Goal: Find specific page/section: Find specific page/section

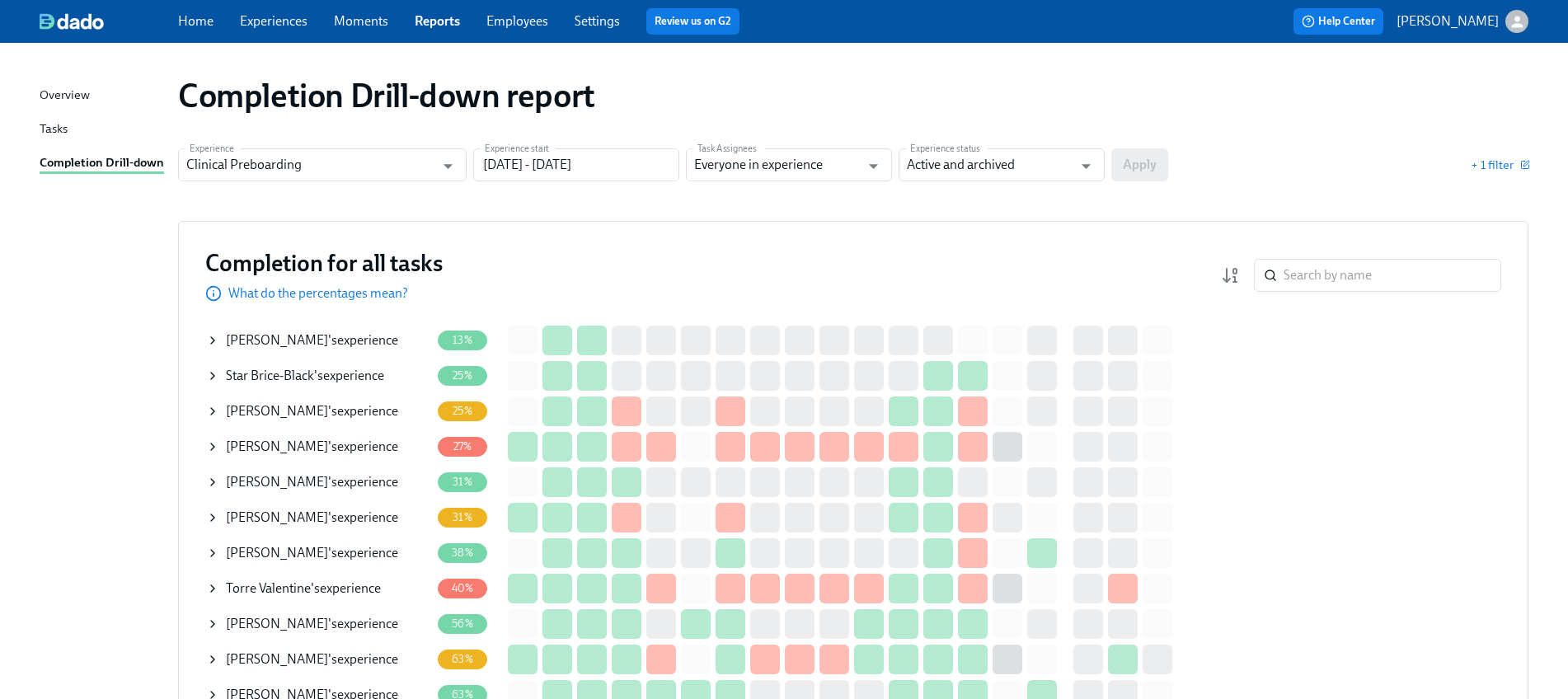
scroll to position [247, 0]
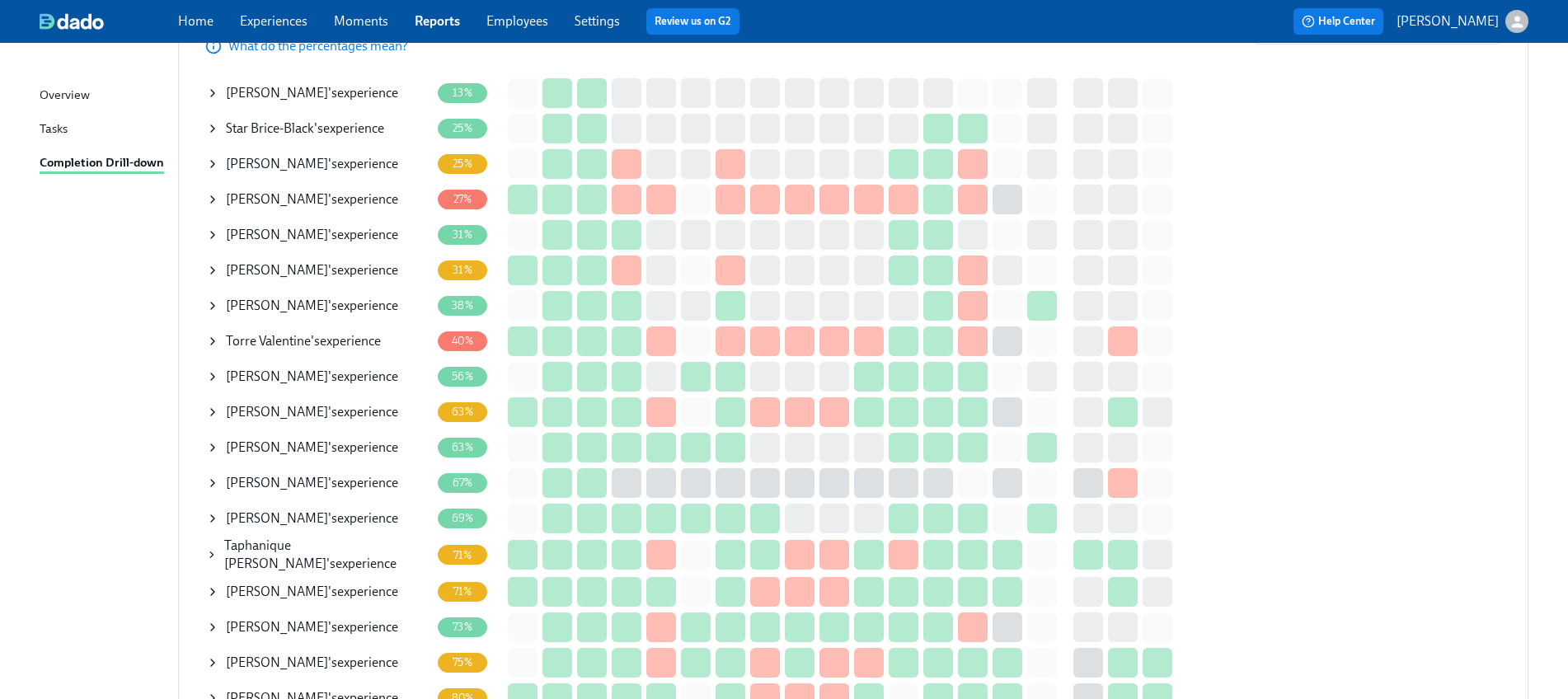
click at [208, 412] on icon at bounding box center [212, 412] width 13 height 13
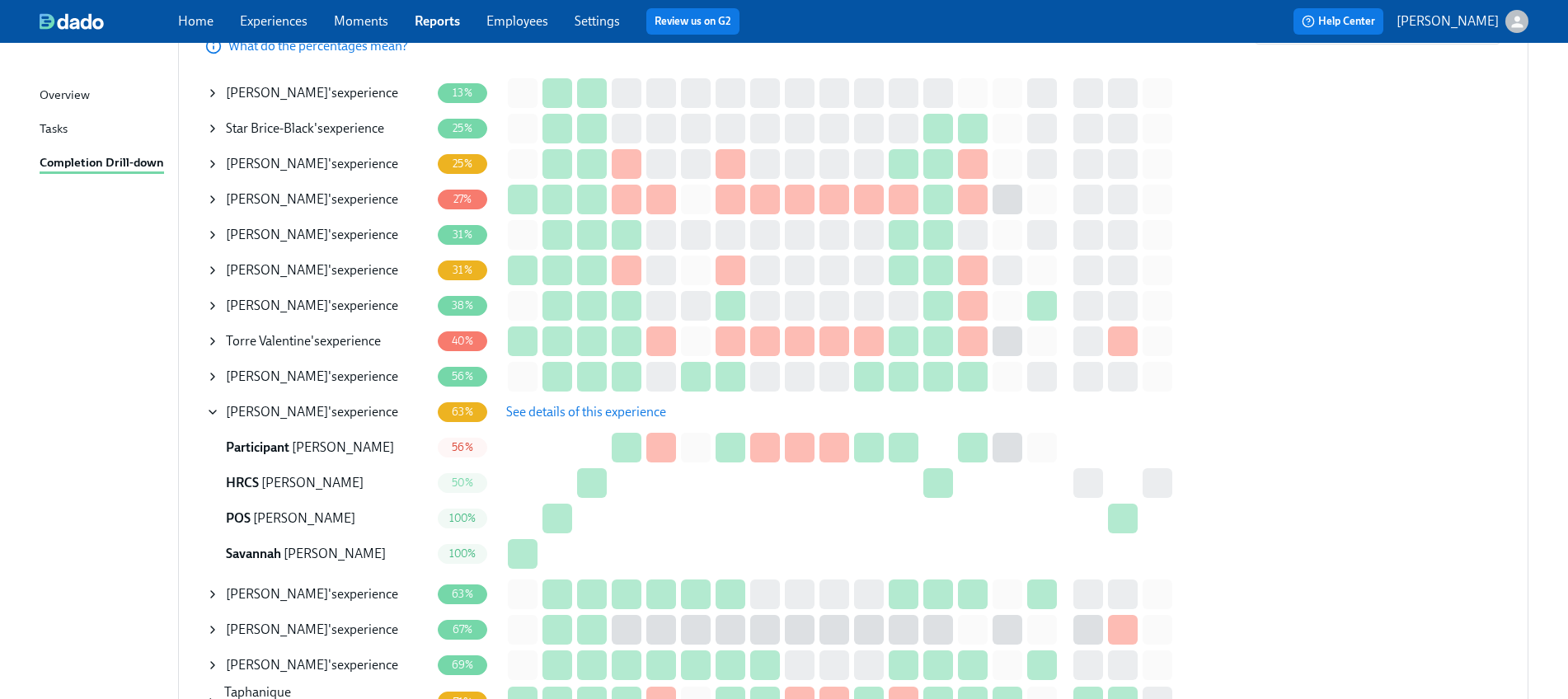
click at [582, 407] on span "See details of this experience" at bounding box center [586, 412] width 160 height 17
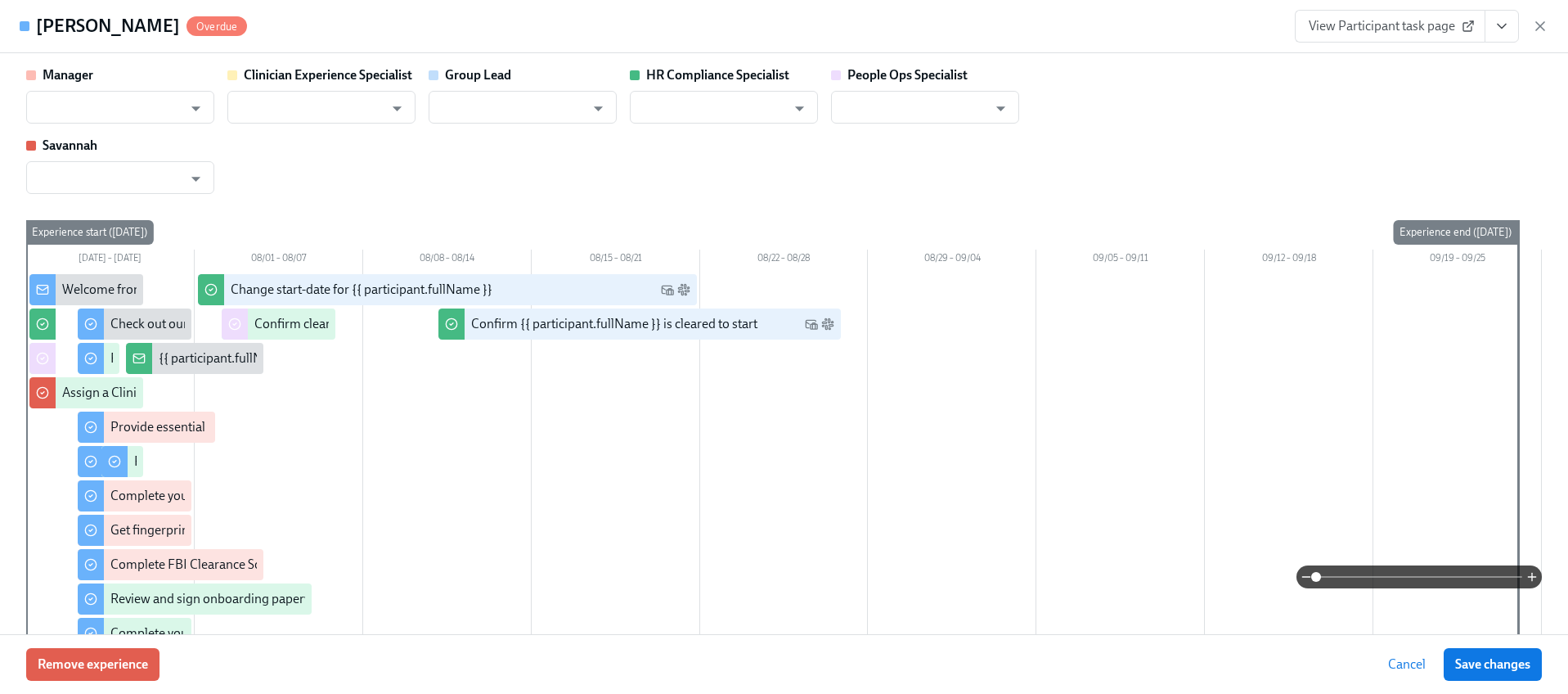
type input "Rachel Keyworth"
type input "Keenan Nessl"
type input "Rachel Keyworth"
type input "Chelsey Mendoza"
type input "Jacqueline Jean"
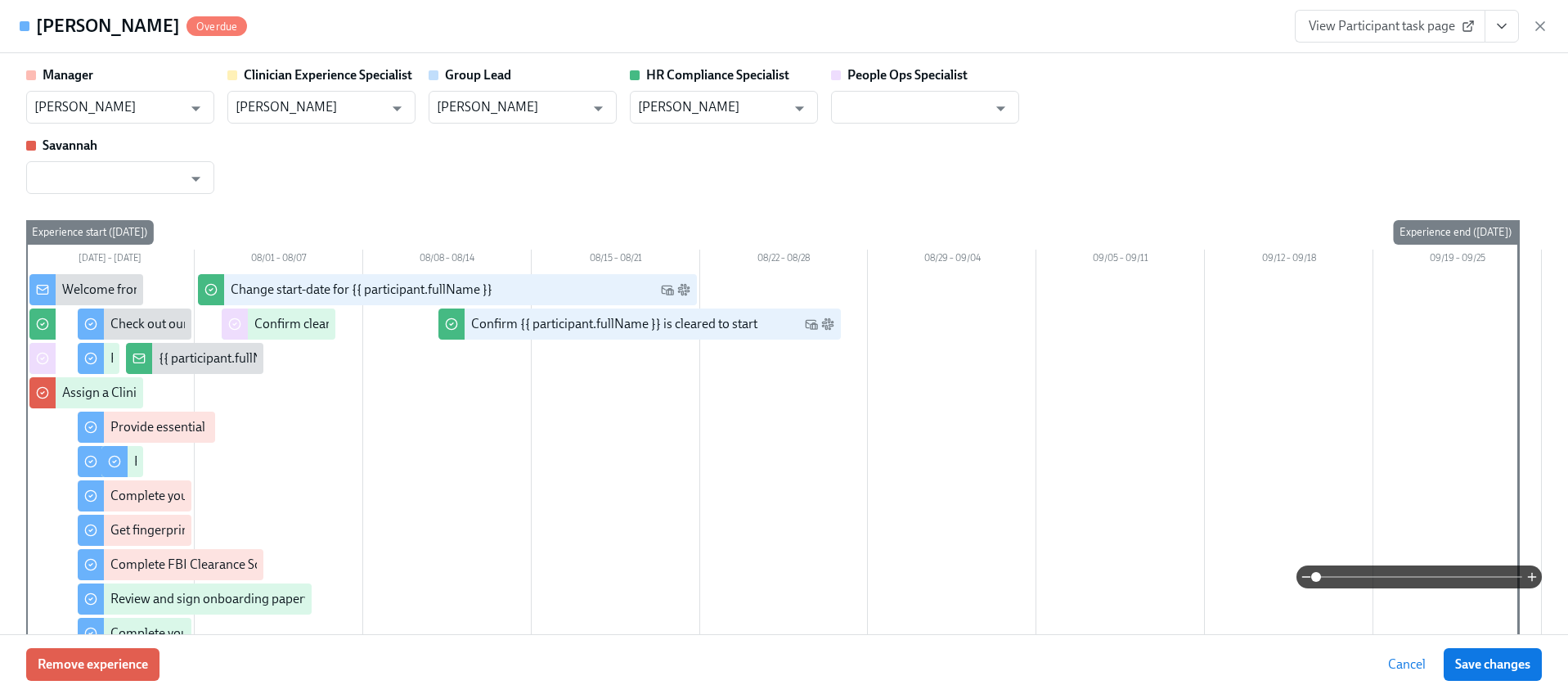
type input "Savannah Doherty"
click at [1360, 22] on span "View Participant task page" at bounding box center [1390, 26] width 163 height 17
click at [1546, 26] on icon "button" at bounding box center [1540, 26] width 17 height 17
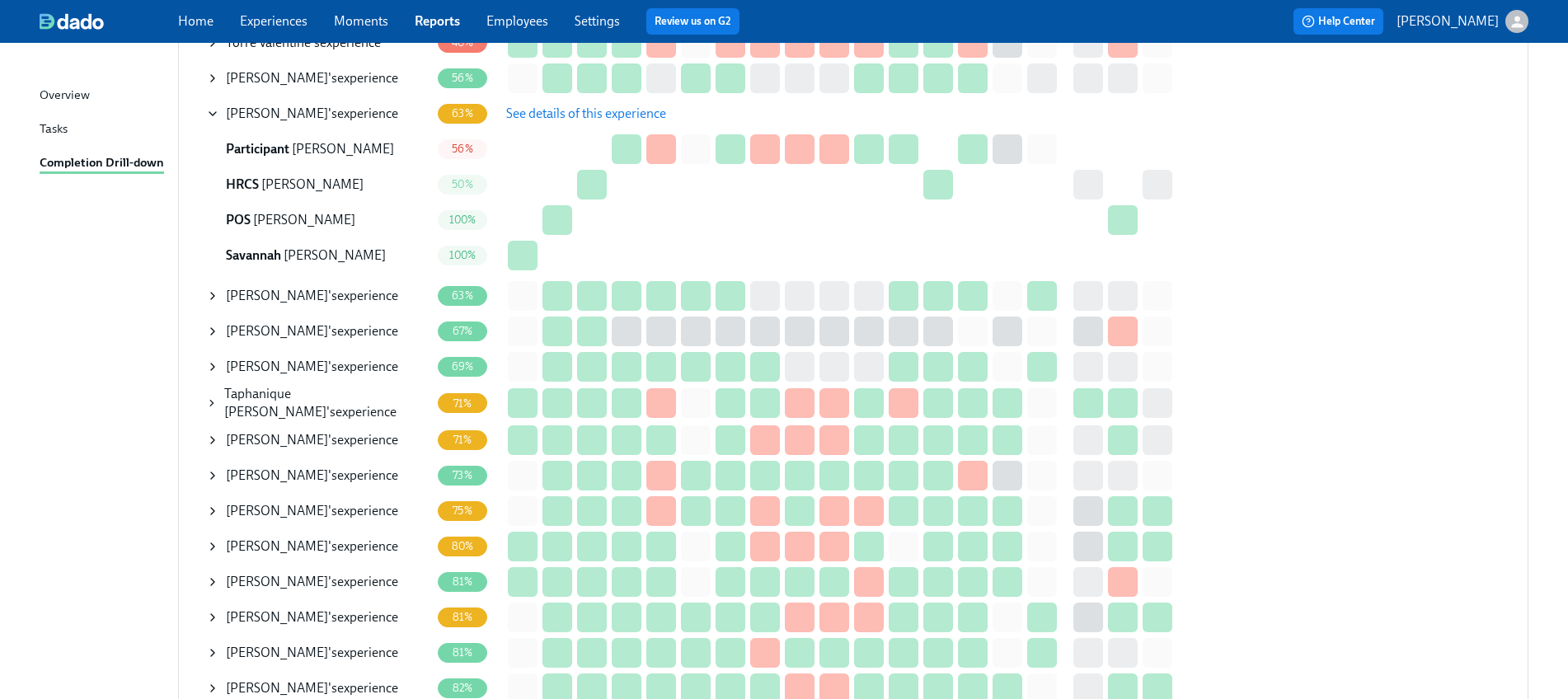
scroll to position [588, 0]
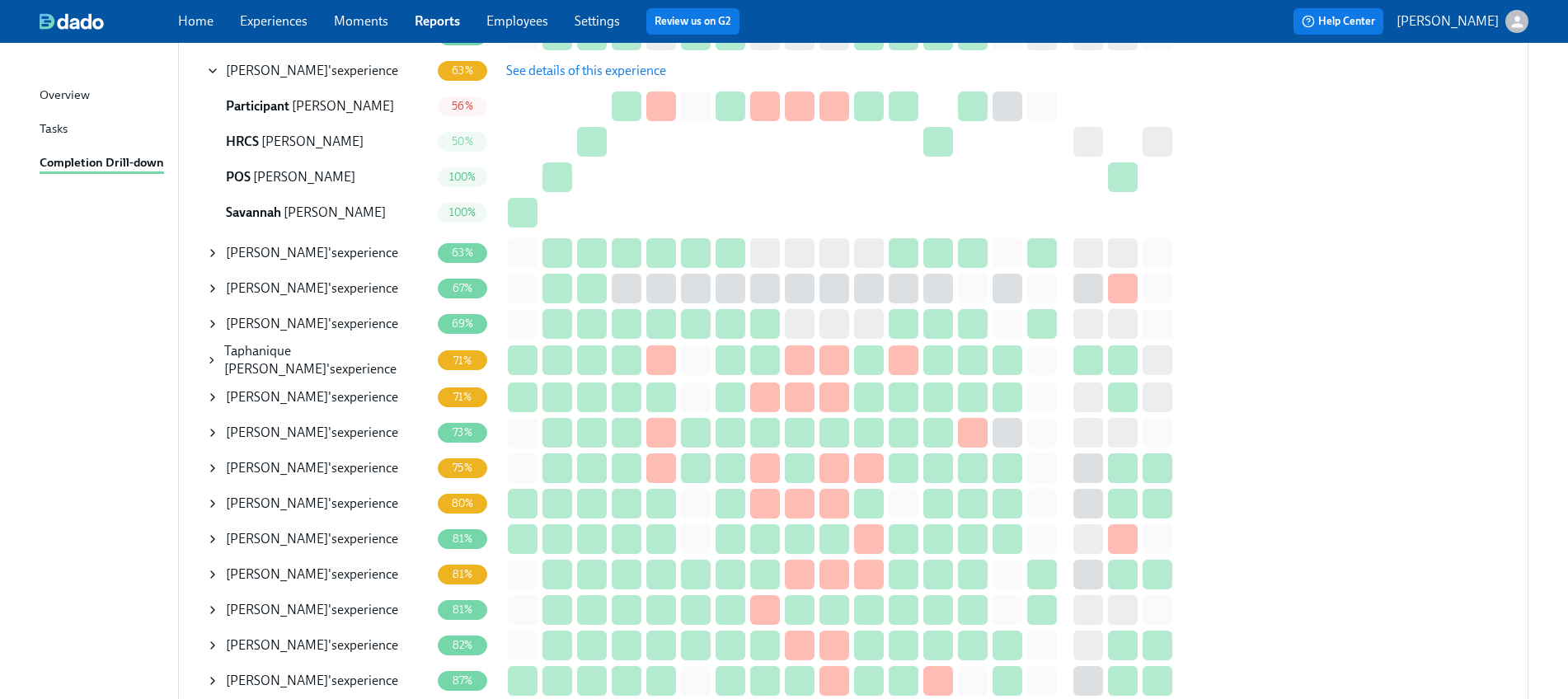
click at [212, 353] on icon at bounding box center [211, 360] width 11 height 13
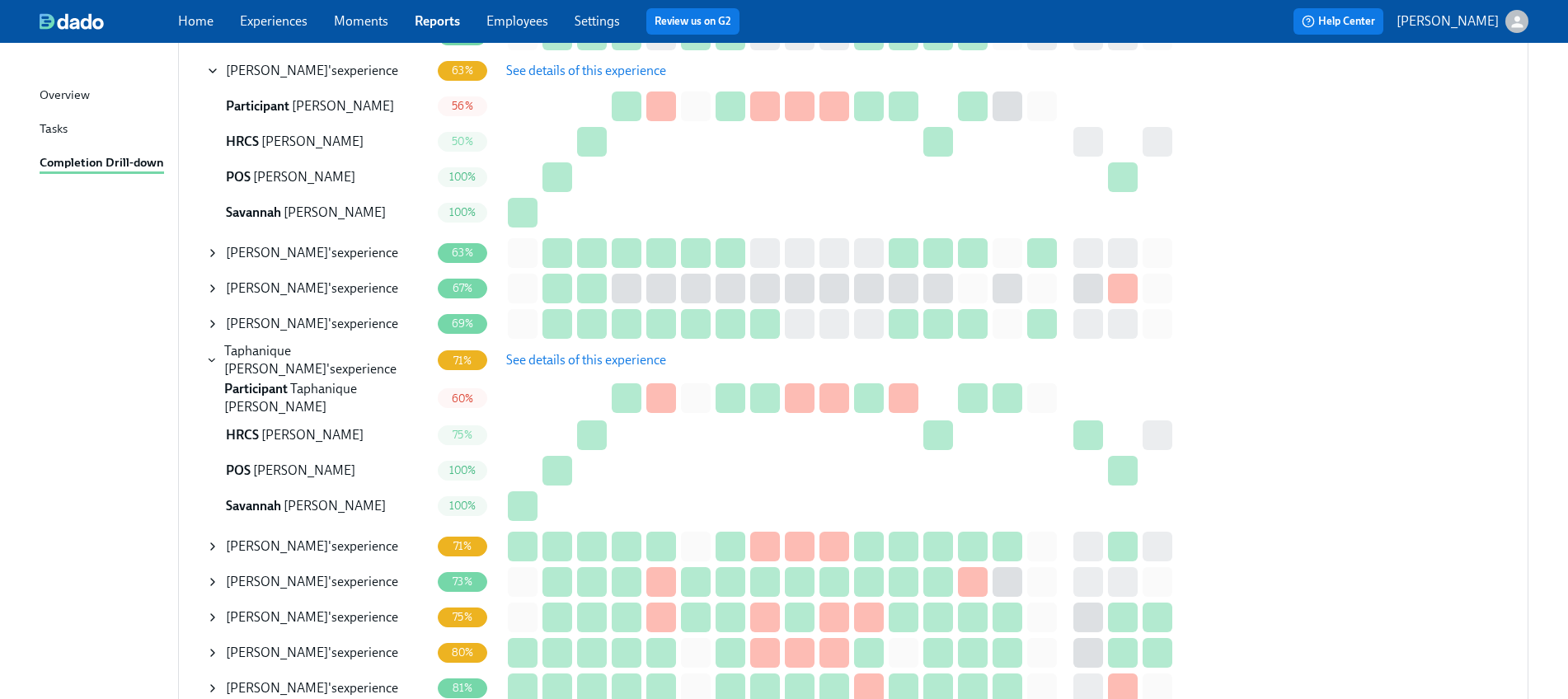
click at [579, 352] on span "See details of this experience" at bounding box center [586, 361] width 160 height 17
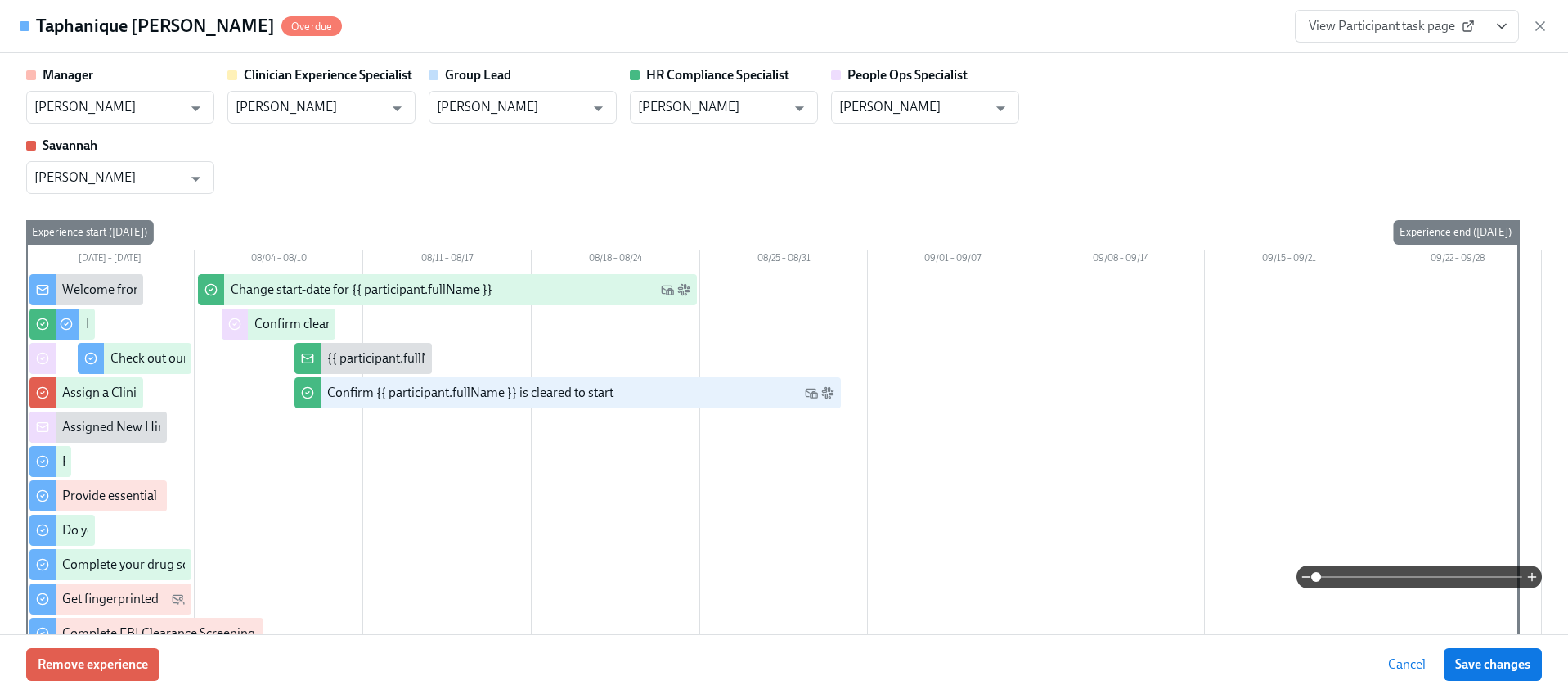
click at [1346, 16] on link "View Participant task page" at bounding box center [1390, 26] width 190 height 33
click at [1528, 27] on div "View Participant task page" at bounding box center [1422, 26] width 254 height 33
click at [1534, 23] on icon "button" at bounding box center [1540, 26] width 17 height 17
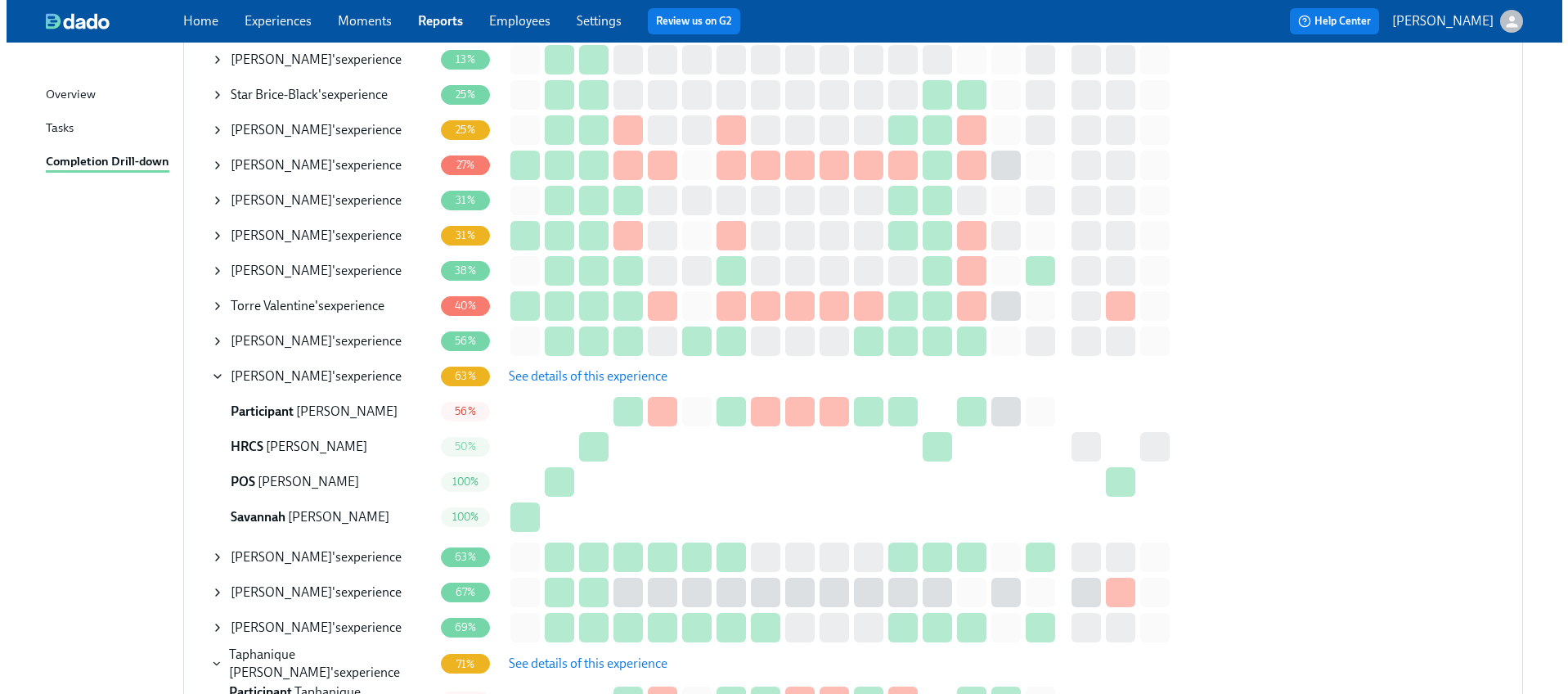
scroll to position [219, 0]
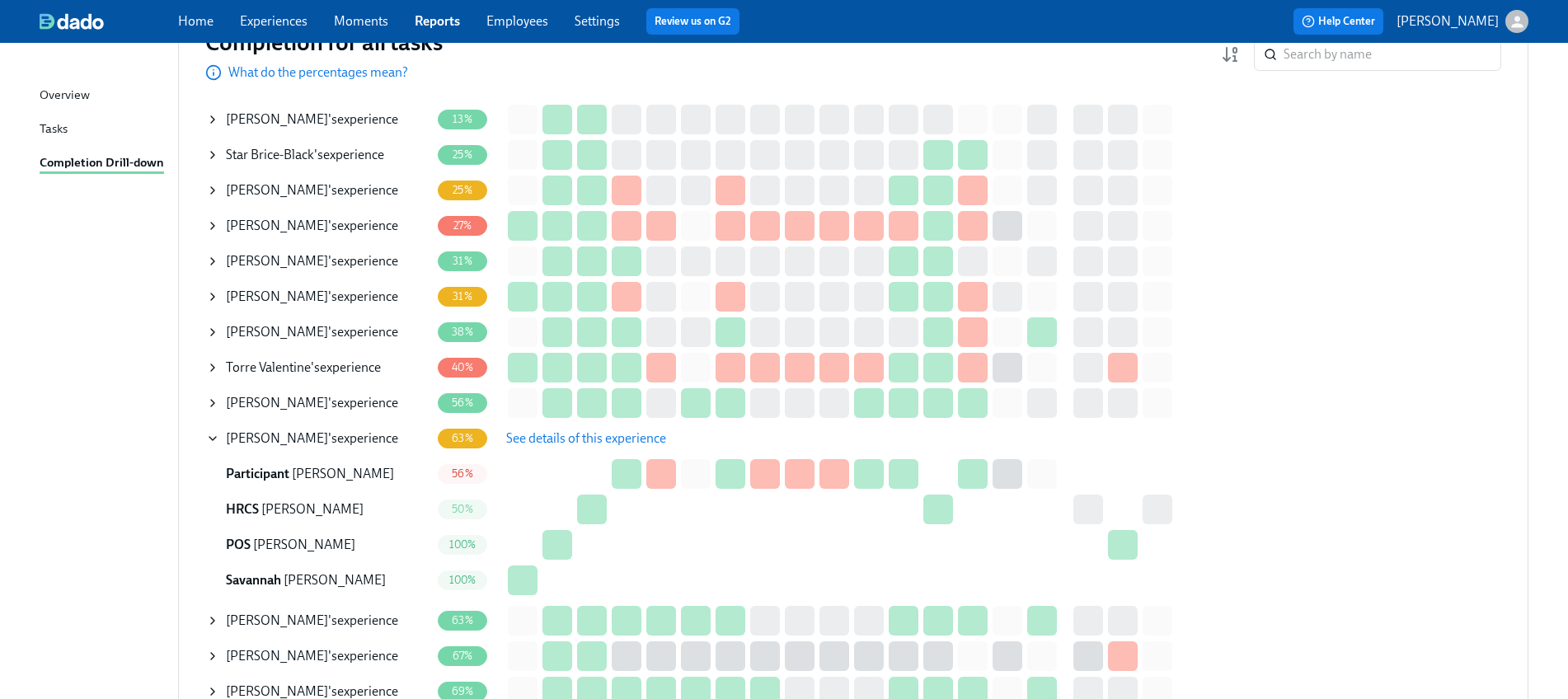
click at [206, 223] on icon at bounding box center [212, 225] width 13 height 13
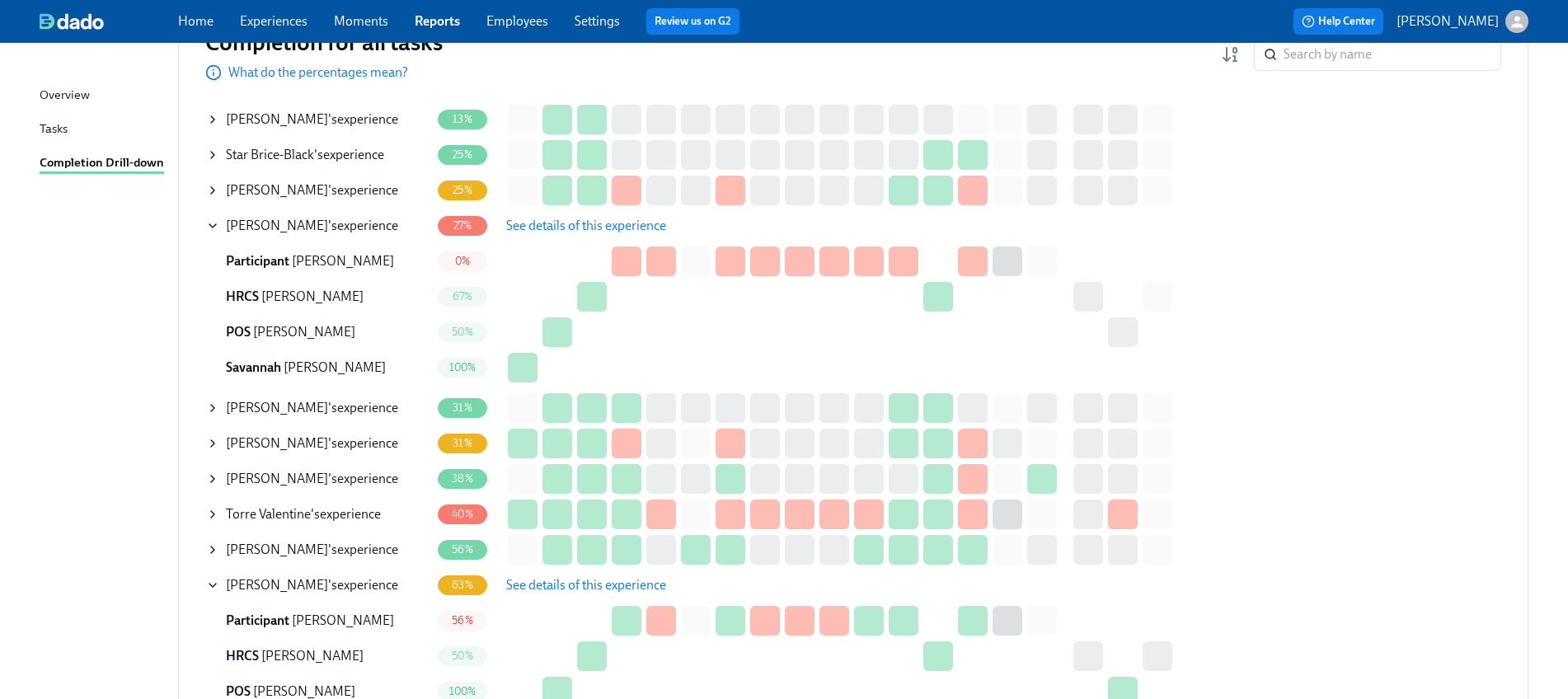
click at [613, 224] on span "See details of this experience" at bounding box center [586, 226] width 160 height 17
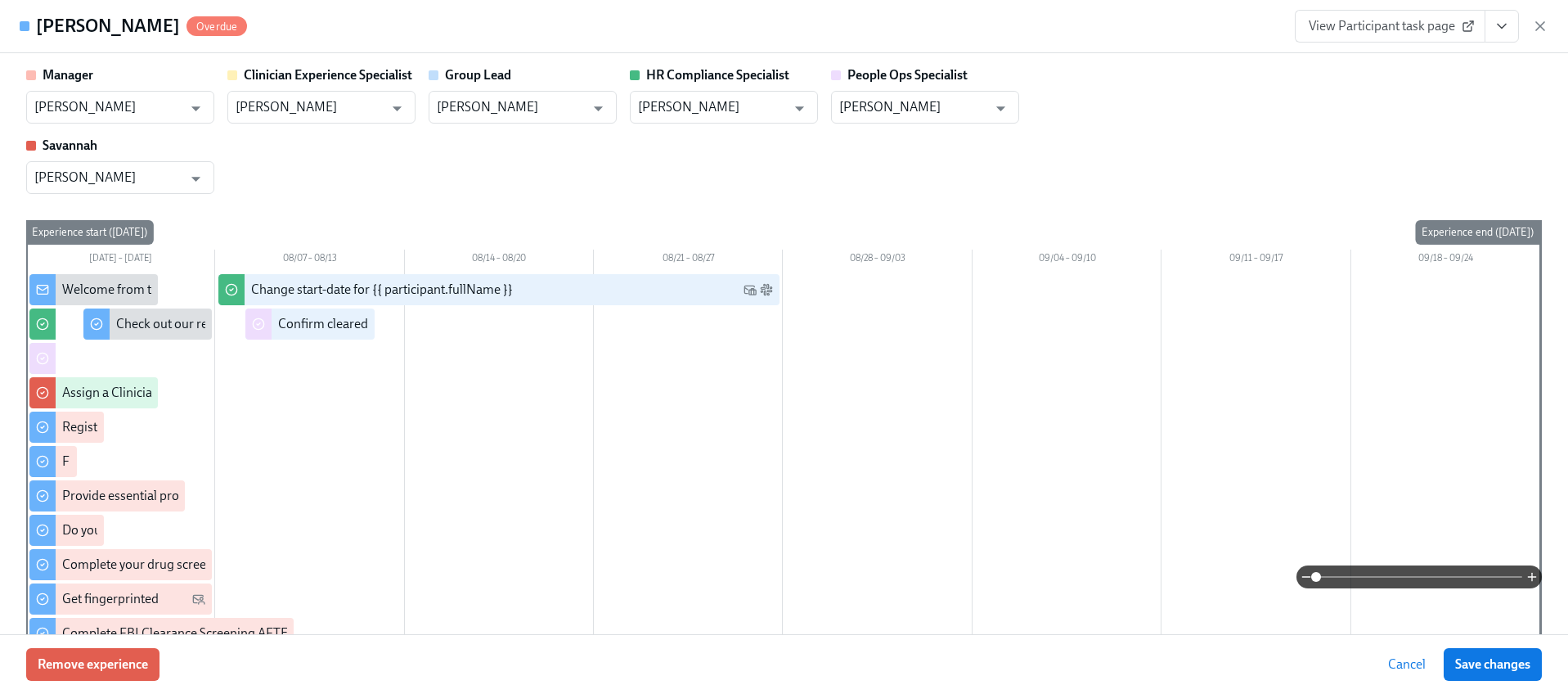
click at [1404, 34] on span "View Participant task page" at bounding box center [1390, 26] width 163 height 17
